Goal: Download file/media

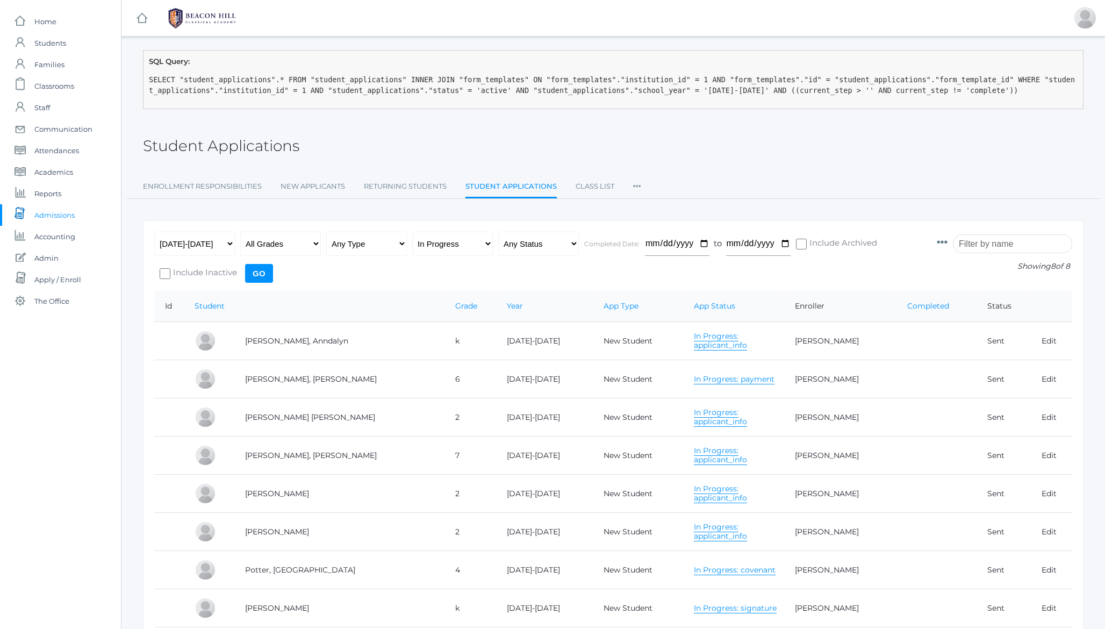
click at [225, 148] on h2 "Student Applications" at bounding box center [221, 146] width 156 height 17
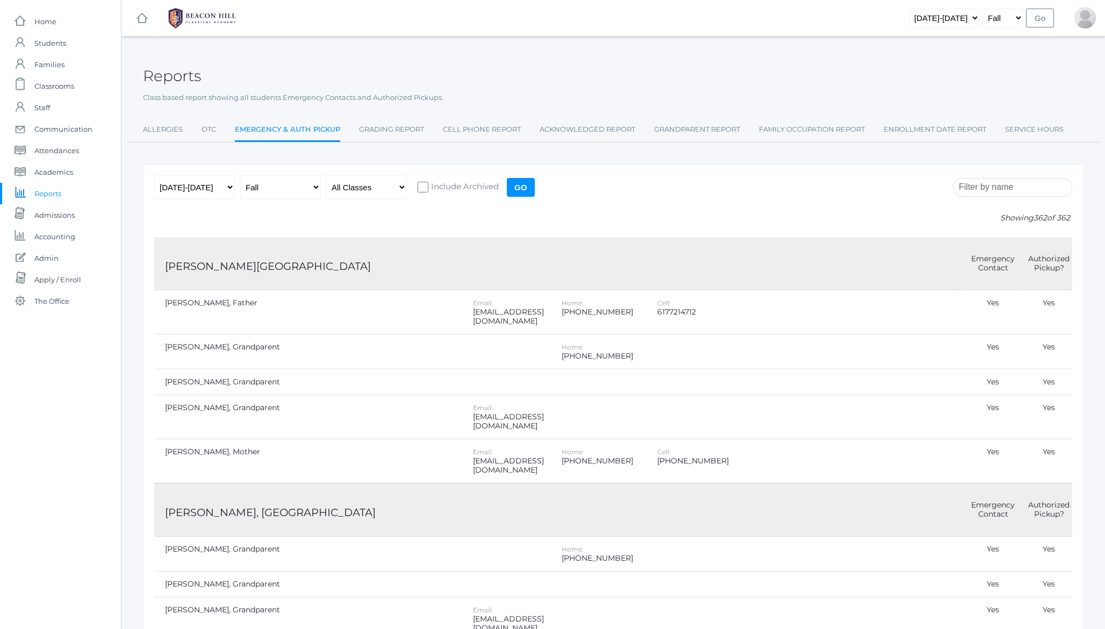
click at [183, 72] on h2 "Reports" at bounding box center [172, 76] width 58 height 17
click at [376, 194] on select "All Campuses Upper Campus Lower Campus" at bounding box center [366, 187] width 81 height 24
select select "upper"
click at [326, 175] on select "All Campuses Upper Campus Lower Campus" at bounding box center [366, 187] width 81 height 24
click at [611, 191] on input "Go" at bounding box center [607, 187] width 28 height 19
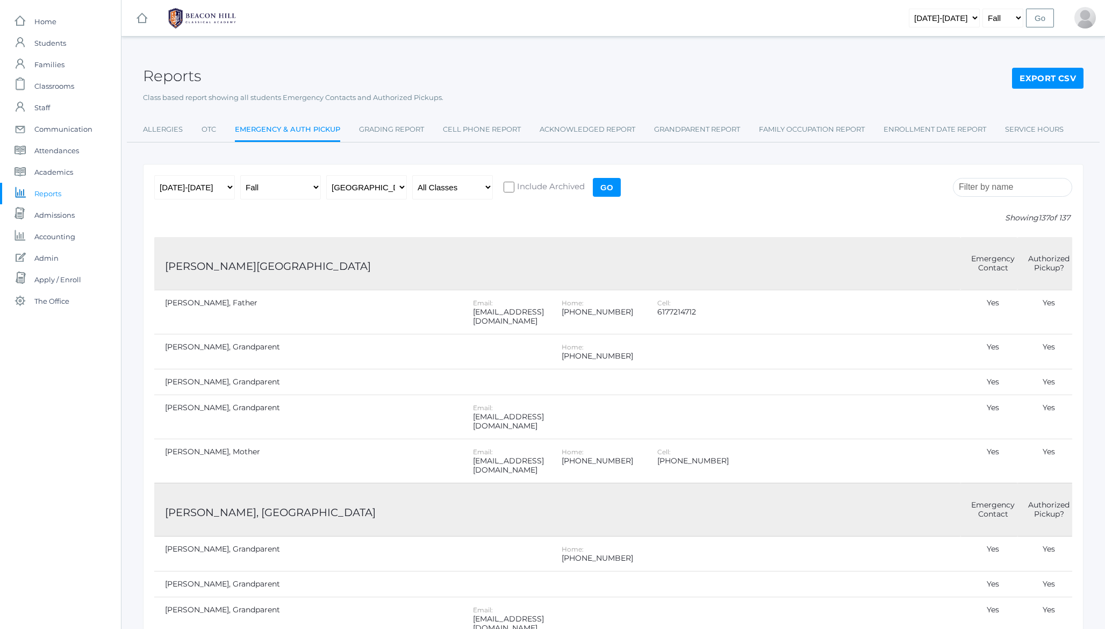
click at [746, 191] on form "2019-2020 2020-2021 2021-2022 2022-2023 2023-2024 2024-2025 2025-2026 Fall Spri…" at bounding box center [613, 190] width 918 height 30
click at [1021, 79] on link "Export CSV" at bounding box center [1048, 79] width 72 height 22
